Goal: Transaction & Acquisition: Purchase product/service

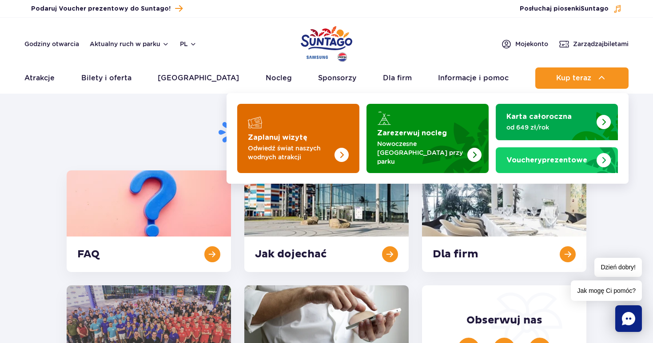
click at [346, 136] on img "Zaplanuj wizytę" at bounding box center [324, 138] width 71 height 69
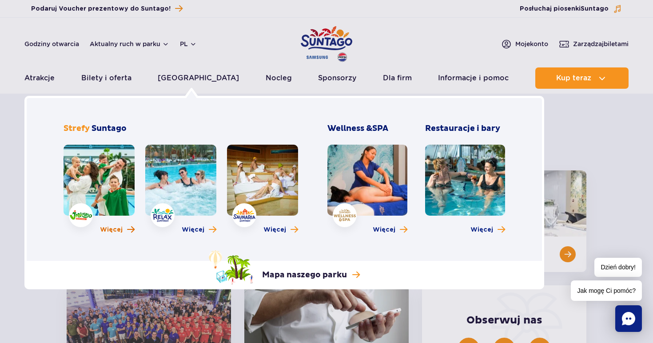
click at [118, 234] on span "Więcej" at bounding box center [111, 230] width 23 height 9
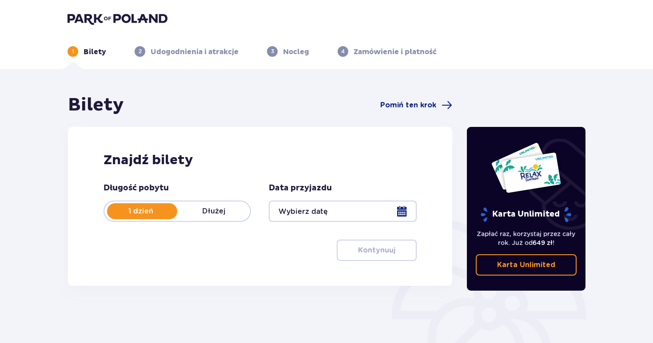
scroll to position [46, 0]
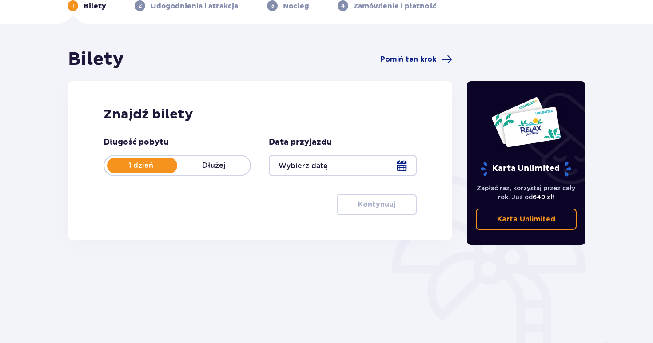
click at [300, 164] on div at bounding box center [342, 165] width 147 height 21
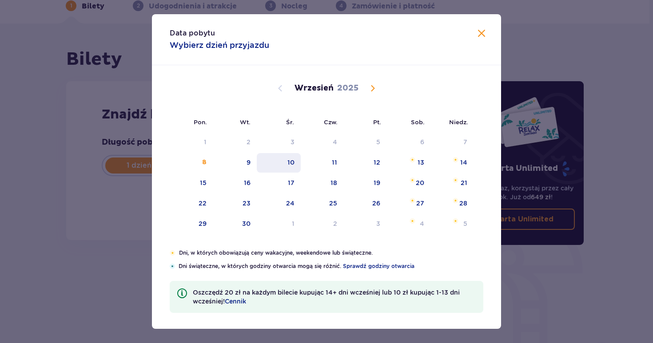
click at [292, 165] on div "10" at bounding box center [290, 162] width 7 height 9
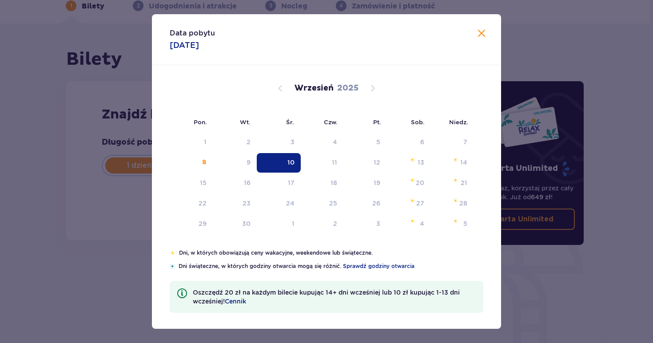
type input "10.09.25"
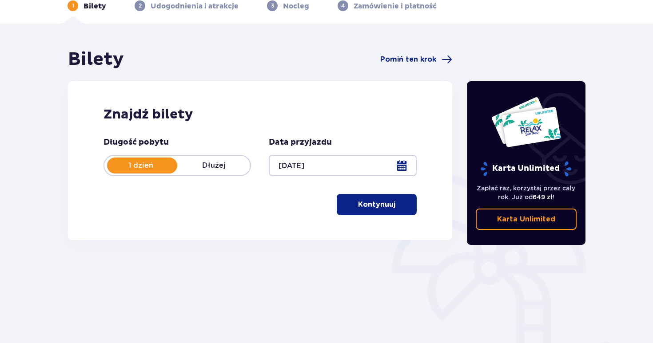
click at [361, 206] on p "Kontynuuj" at bounding box center [376, 205] width 37 height 10
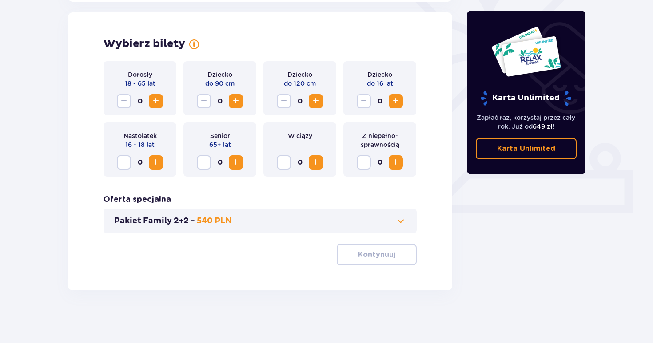
scroll to position [246, 0]
click at [319, 100] on span "Increase" at bounding box center [316, 101] width 11 height 11
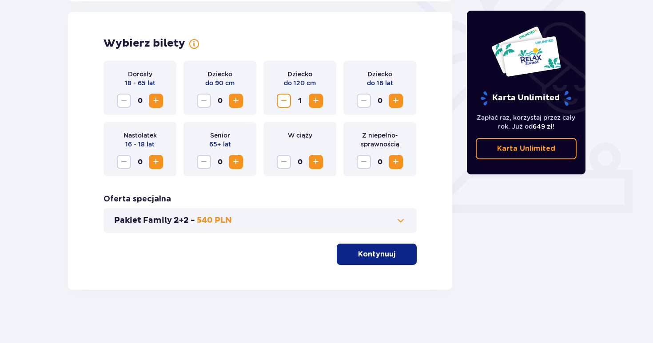
click at [319, 100] on span "Increase" at bounding box center [316, 101] width 11 height 11
click at [153, 99] on span "Increase" at bounding box center [156, 101] width 11 height 11
click at [390, 223] on button "Pakiet Family 2+2 - 540 PLN" at bounding box center [260, 220] width 292 height 11
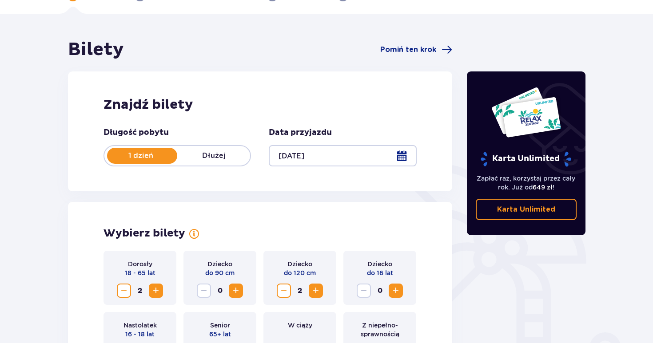
scroll to position [0, 0]
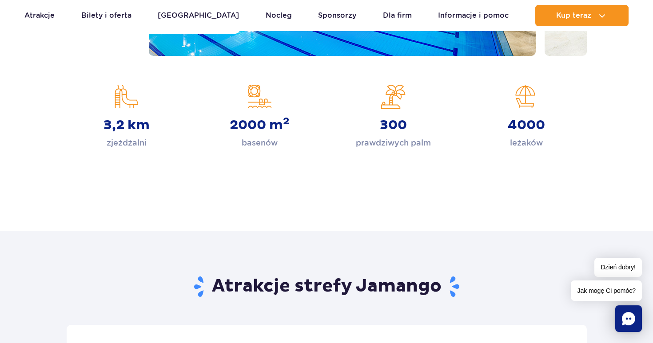
scroll to position [378, 0]
